Goal: Find specific page/section: Find specific page/section

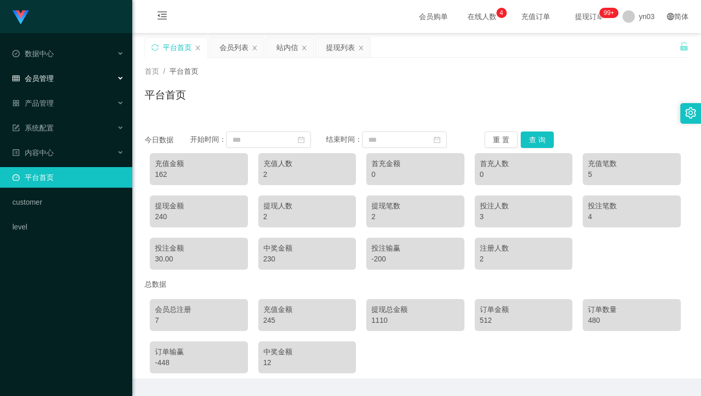
click at [36, 74] on span "会员管理" at bounding box center [32, 78] width 41 height 8
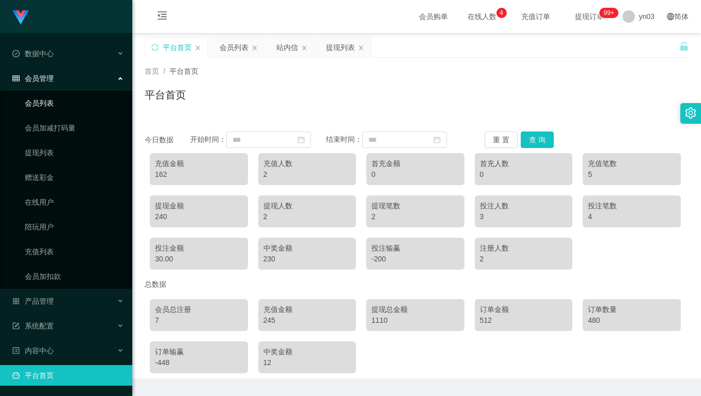
click at [58, 106] on link "会员列表" at bounding box center [74, 103] width 99 height 21
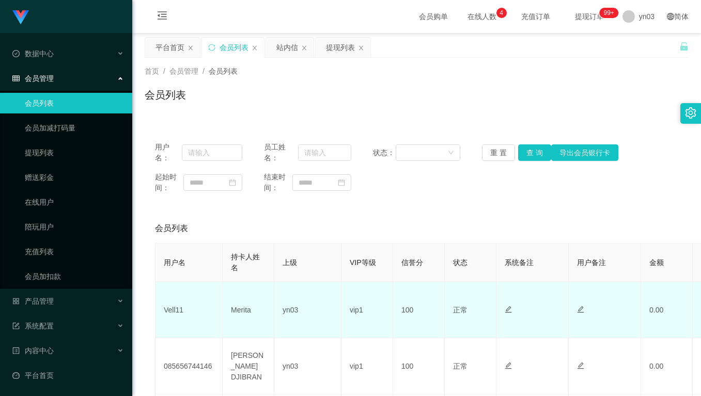
click at [171, 309] on td "Vell11" at bounding box center [188, 310] width 67 height 56
drag, startPoint x: 171, startPoint y: 309, endPoint x: 198, endPoint y: 309, distance: 26.8
click at [172, 309] on td "Vell11" at bounding box center [188, 310] width 67 height 56
copy td "Vell11"
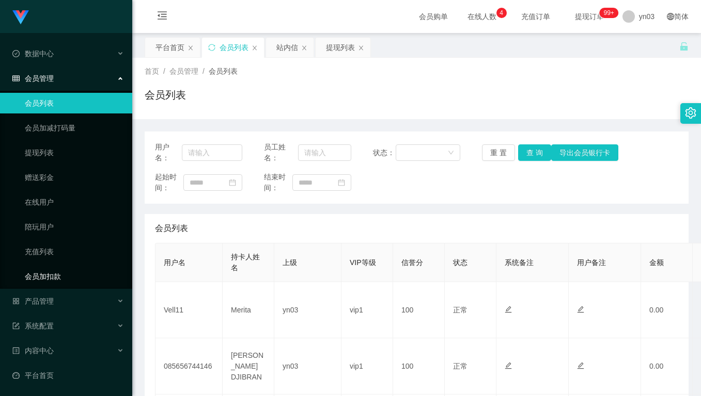
scroll to position [50, 0]
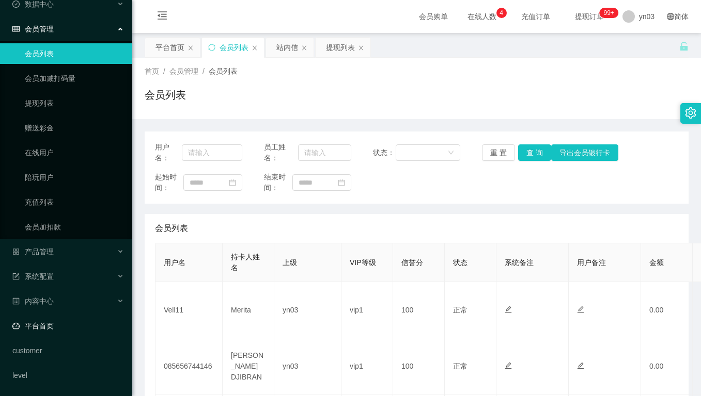
click at [67, 315] on ul "数据中心 会员管理 会员列表 会员加减打码量 提现列表 赠送彩金 在线用户 陪玩用户 充值列表 会员加扣款 产品管理 系统配置 内容中心 平台首页 custo…" at bounding box center [66, 189] width 132 height 413
click at [66, 327] on link "平台首页" at bounding box center [68, 326] width 112 height 21
